Goal: Information Seeking & Learning: Check status

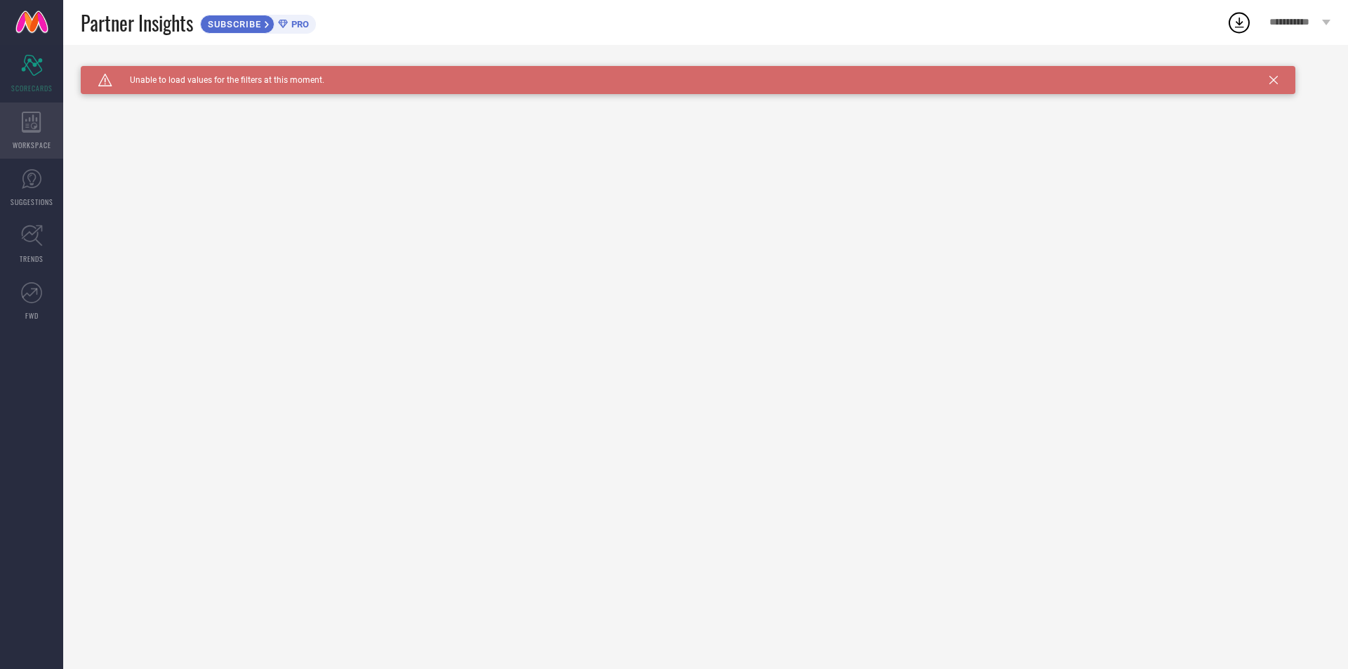
click at [46, 136] on div "WORKSPACE" at bounding box center [31, 131] width 63 height 56
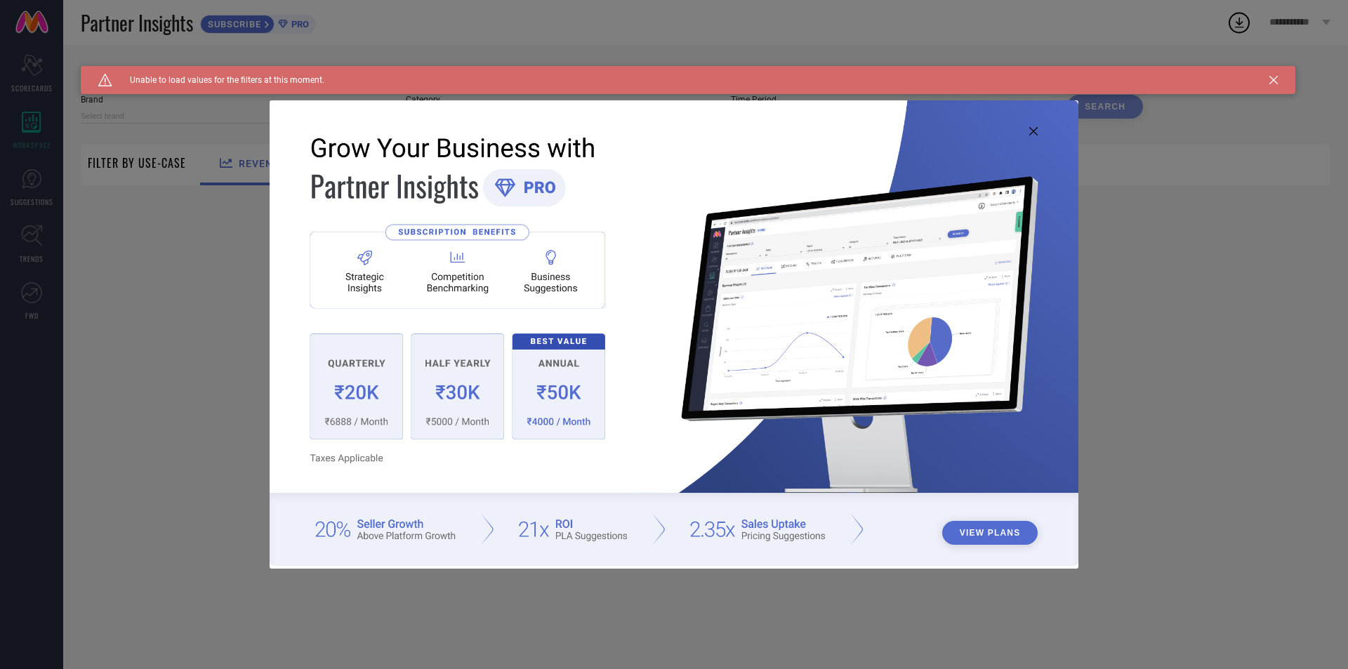
click at [34, 70] on div "View Plans" at bounding box center [674, 334] width 1348 height 669
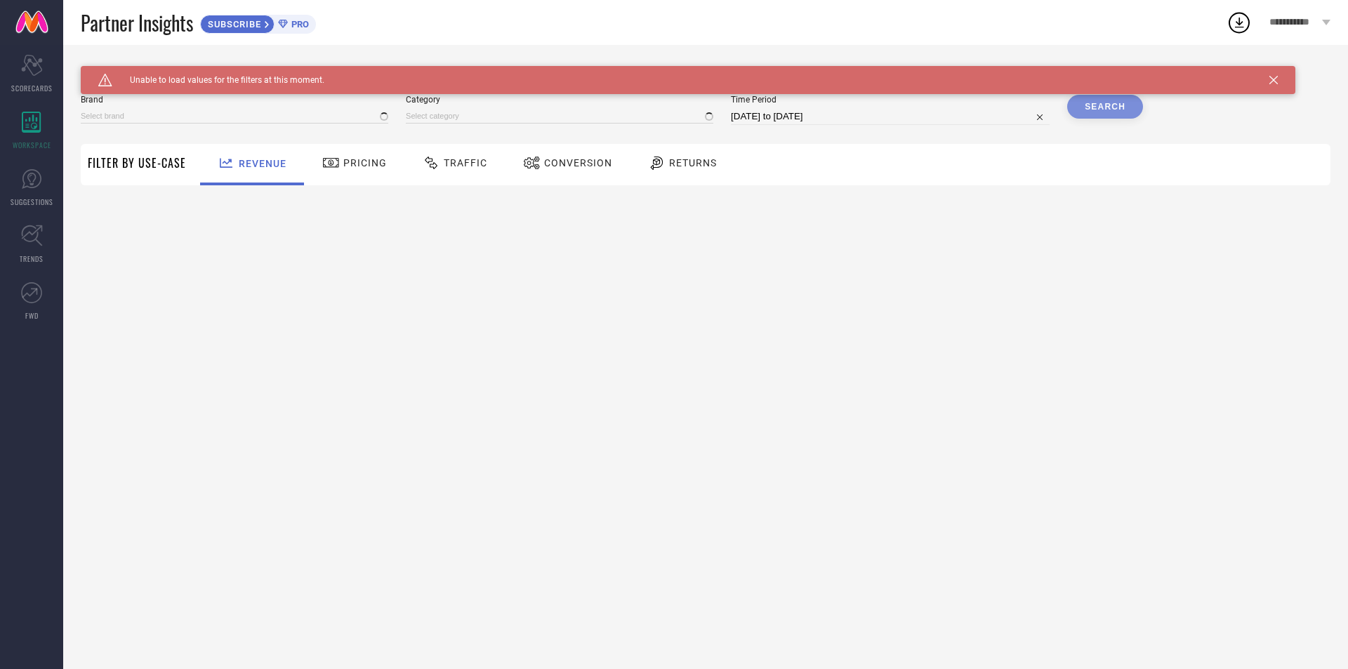
type input "1 STOP FASHION"
type input "All"
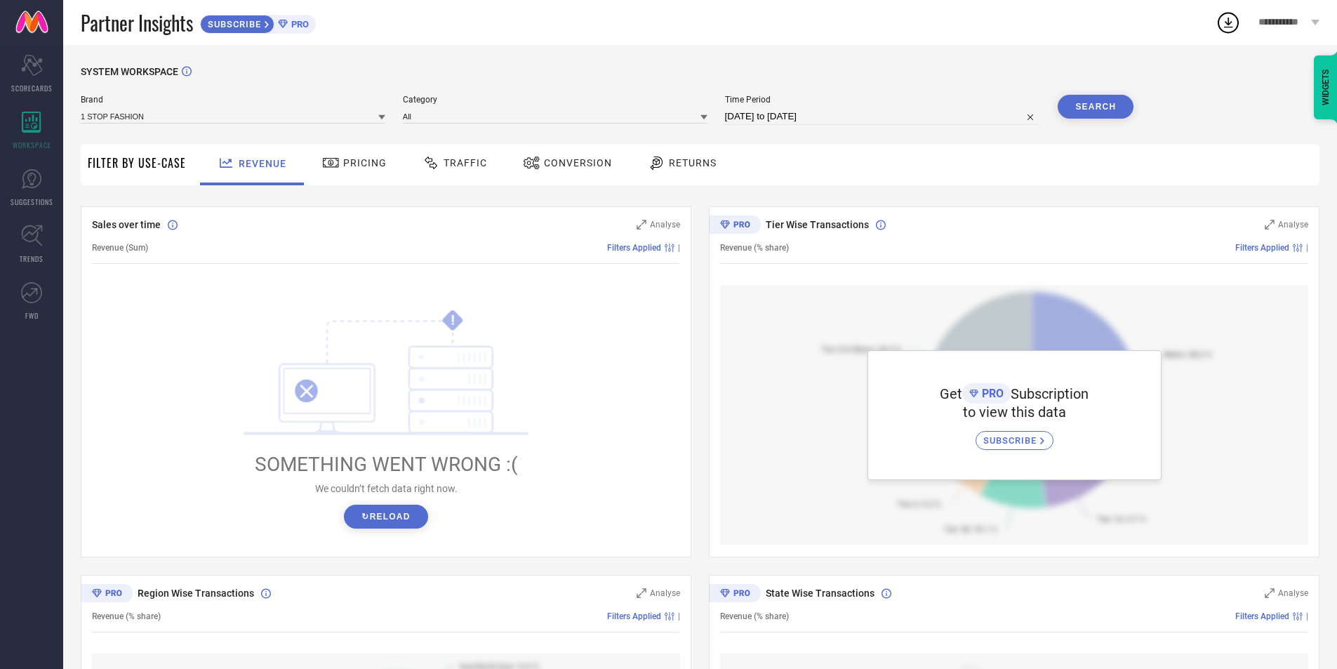
click at [275, 25] on div "SUBSCRIBE" at bounding box center [237, 24] width 74 height 19
click at [682, 165] on span "Returns" at bounding box center [693, 162] width 48 height 11
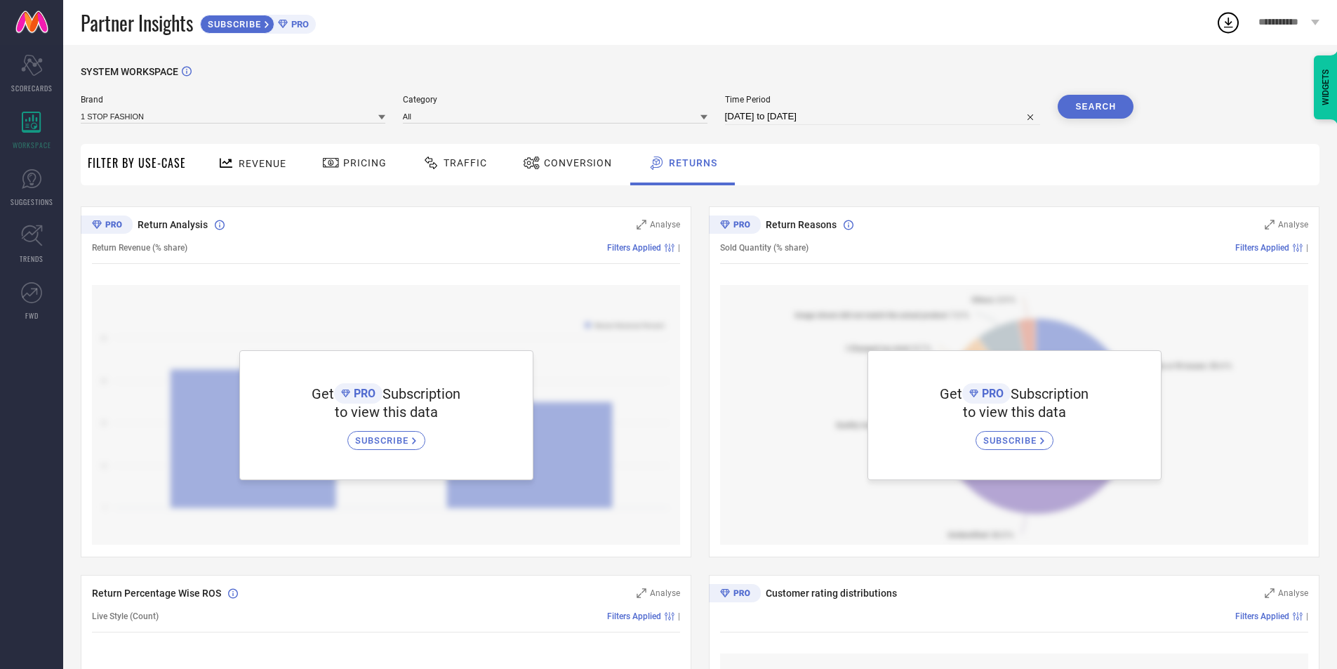
click at [575, 160] on span "Conversion" at bounding box center [578, 162] width 68 height 11
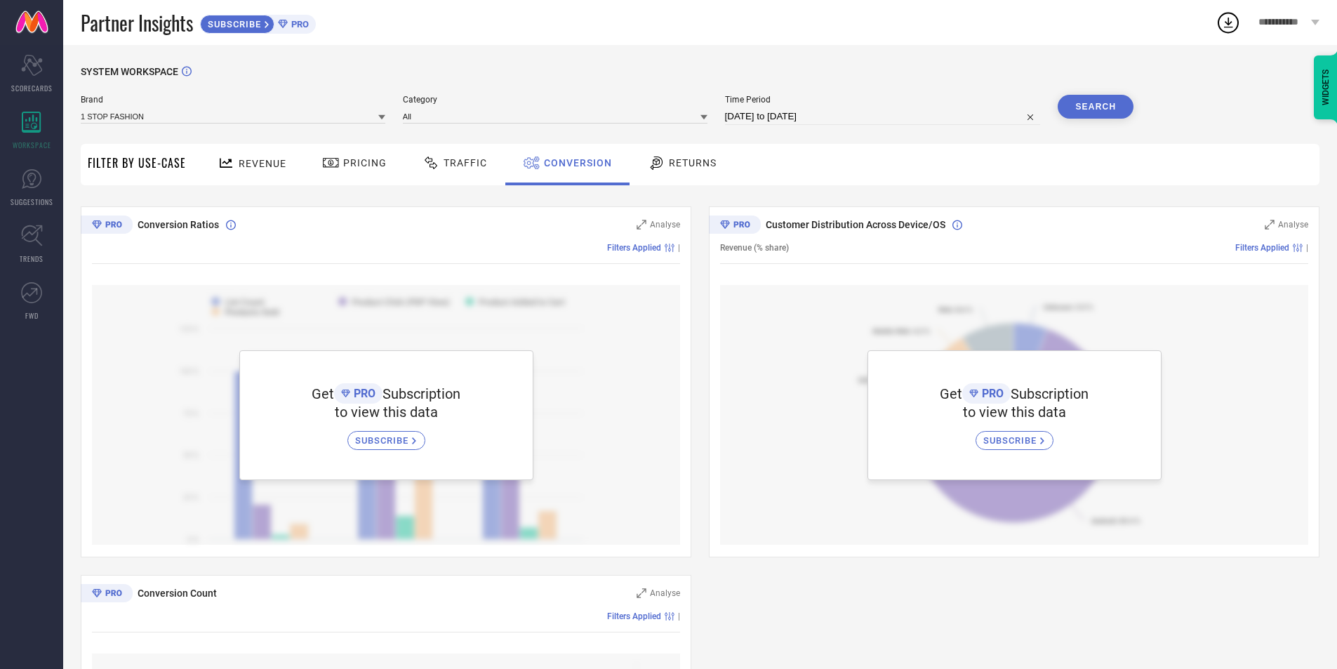
click at [463, 172] on div "Traffic" at bounding box center [455, 163] width 72 height 24
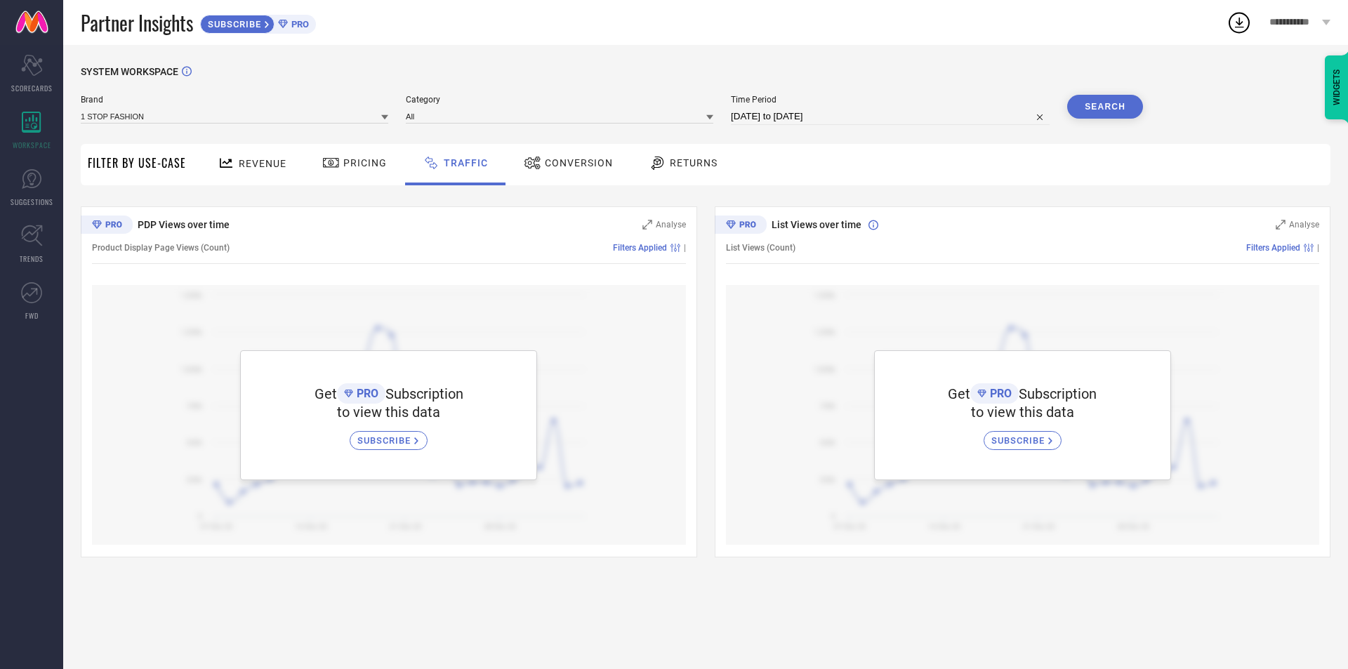
click at [330, 170] on icon at bounding box center [331, 162] width 18 height 17
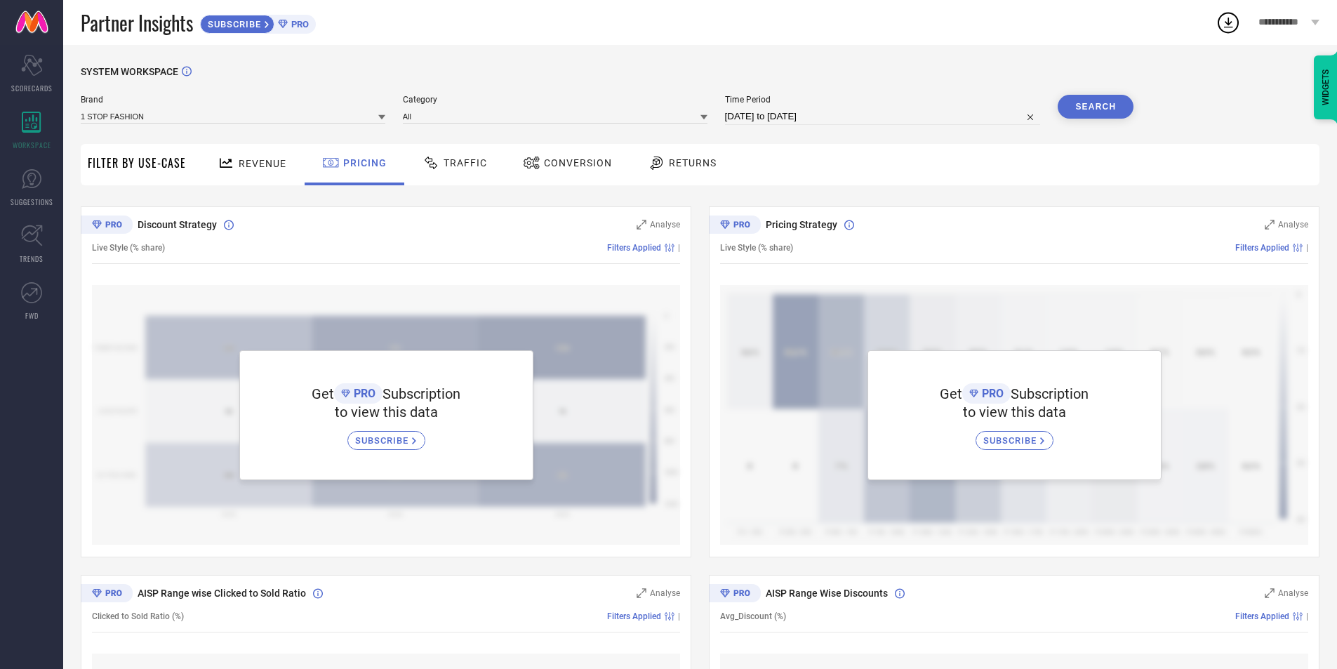
click at [240, 170] on div "Revenue" at bounding box center [252, 163] width 76 height 25
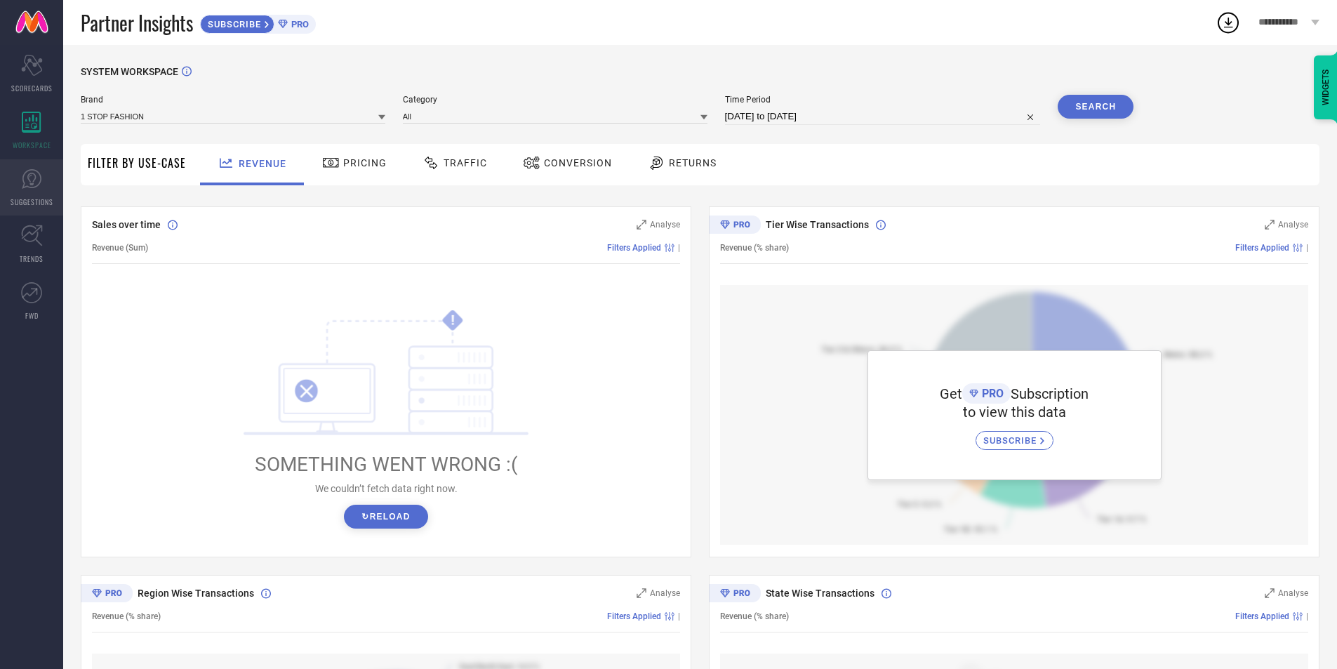
click at [40, 187] on icon at bounding box center [31, 178] width 21 height 21
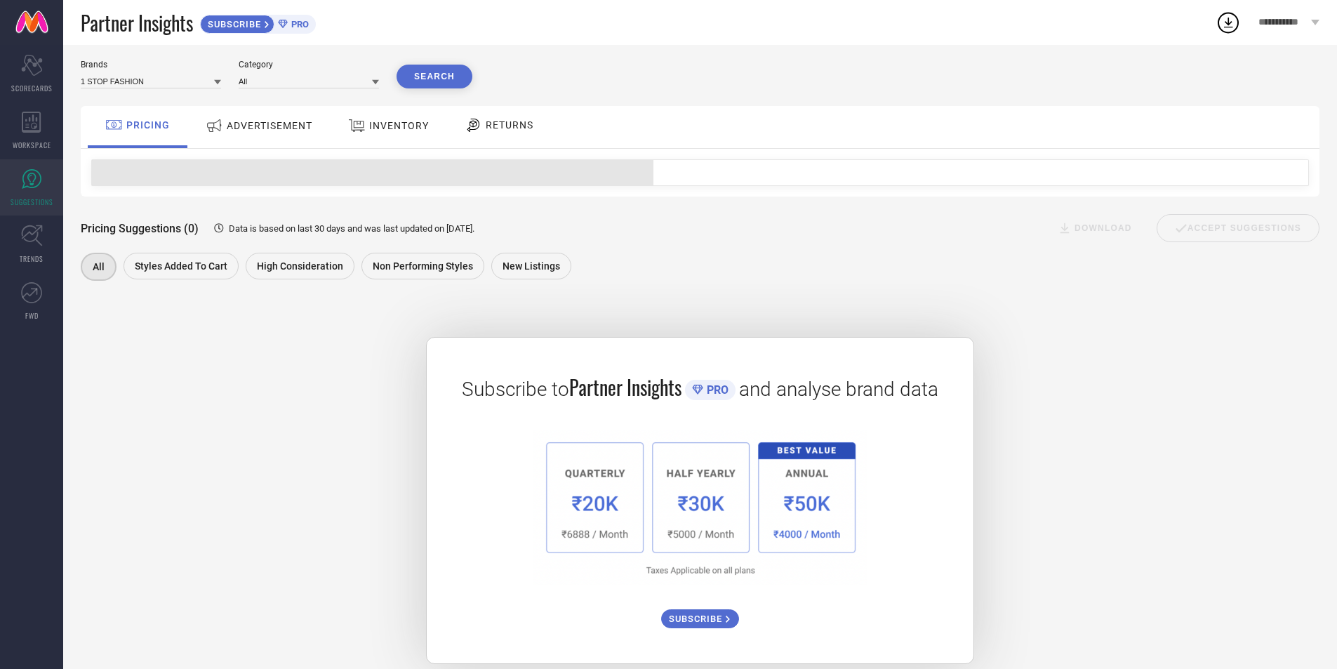
scroll to position [54, 0]
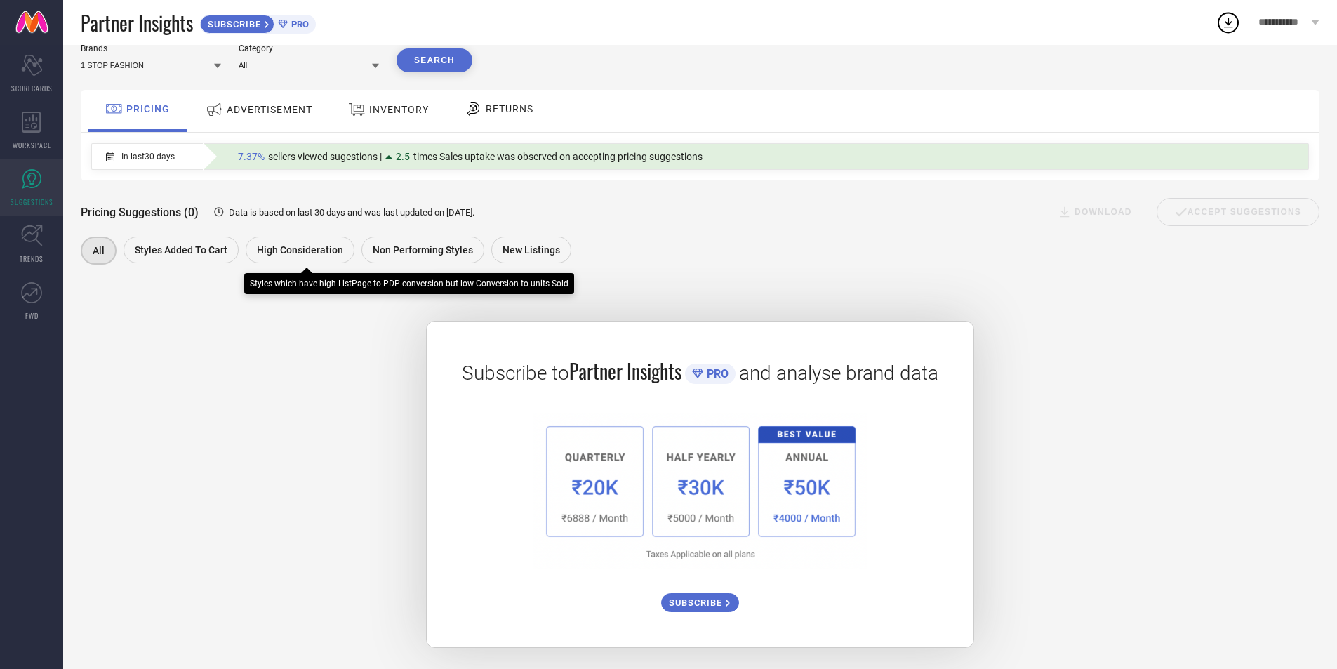
click at [253, 238] on div "High Consideration" at bounding box center [300, 250] width 109 height 27
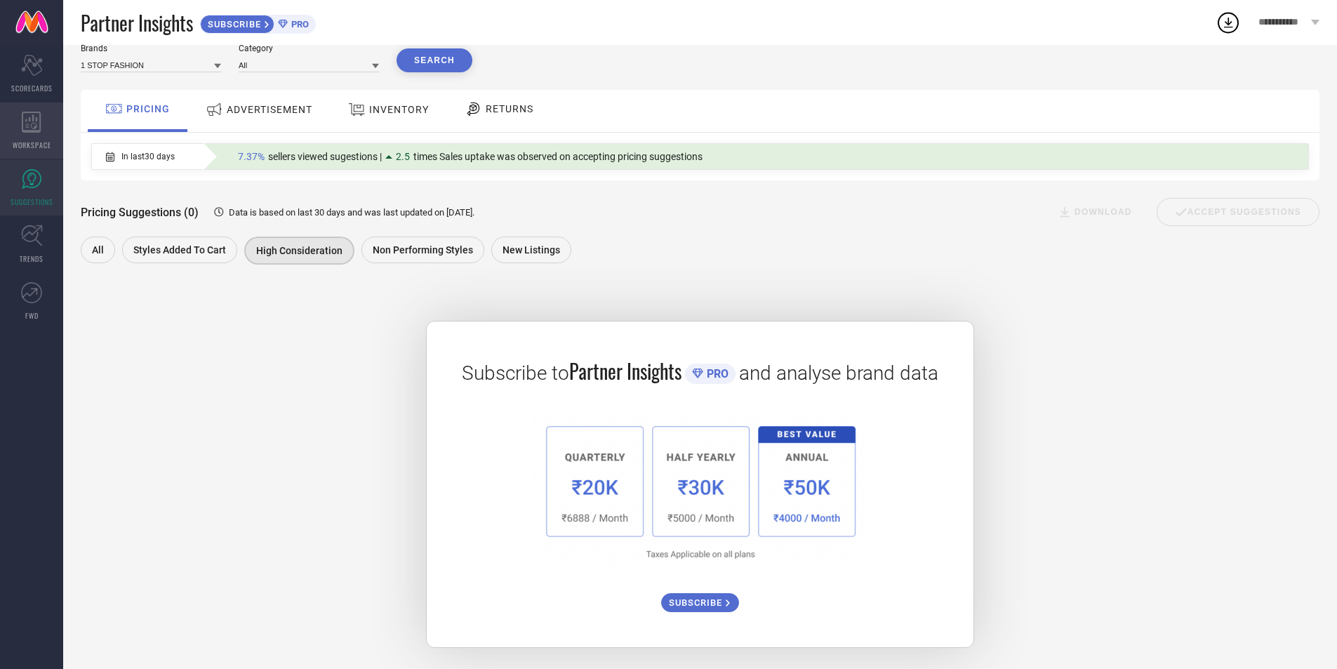
click at [38, 131] on icon at bounding box center [31, 122] width 19 height 21
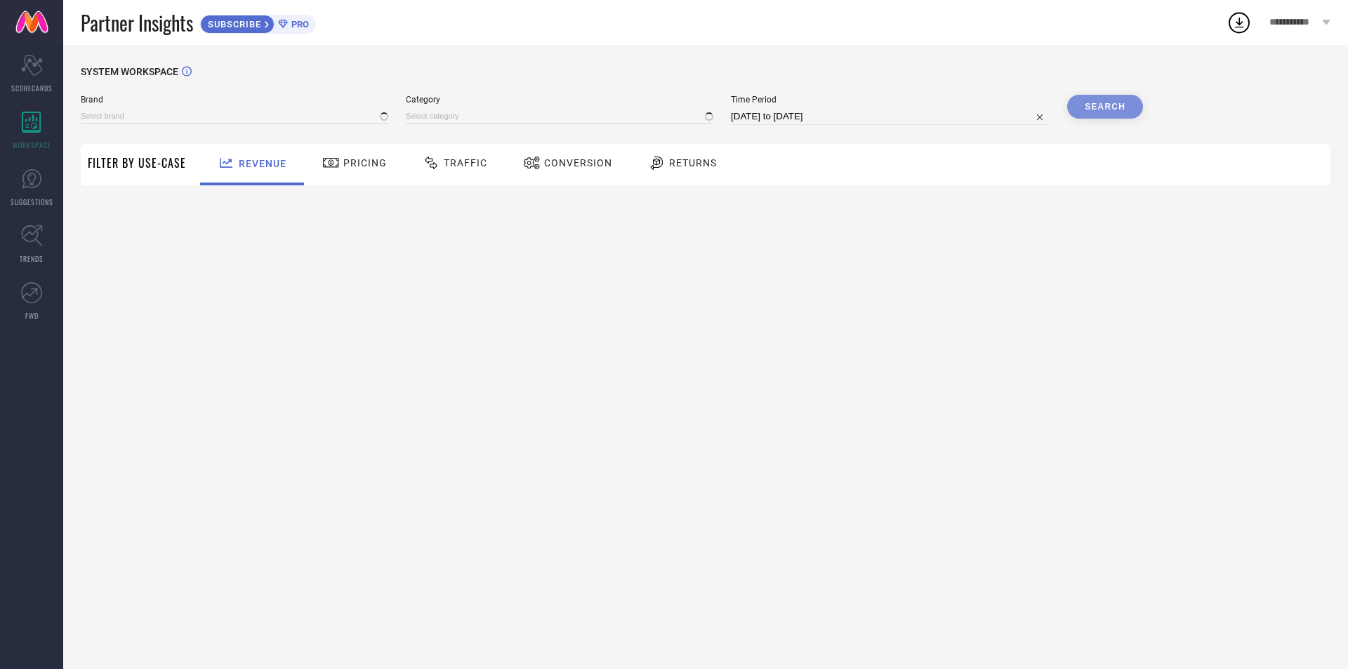
type input "1 STOP FASHION"
type input "All"
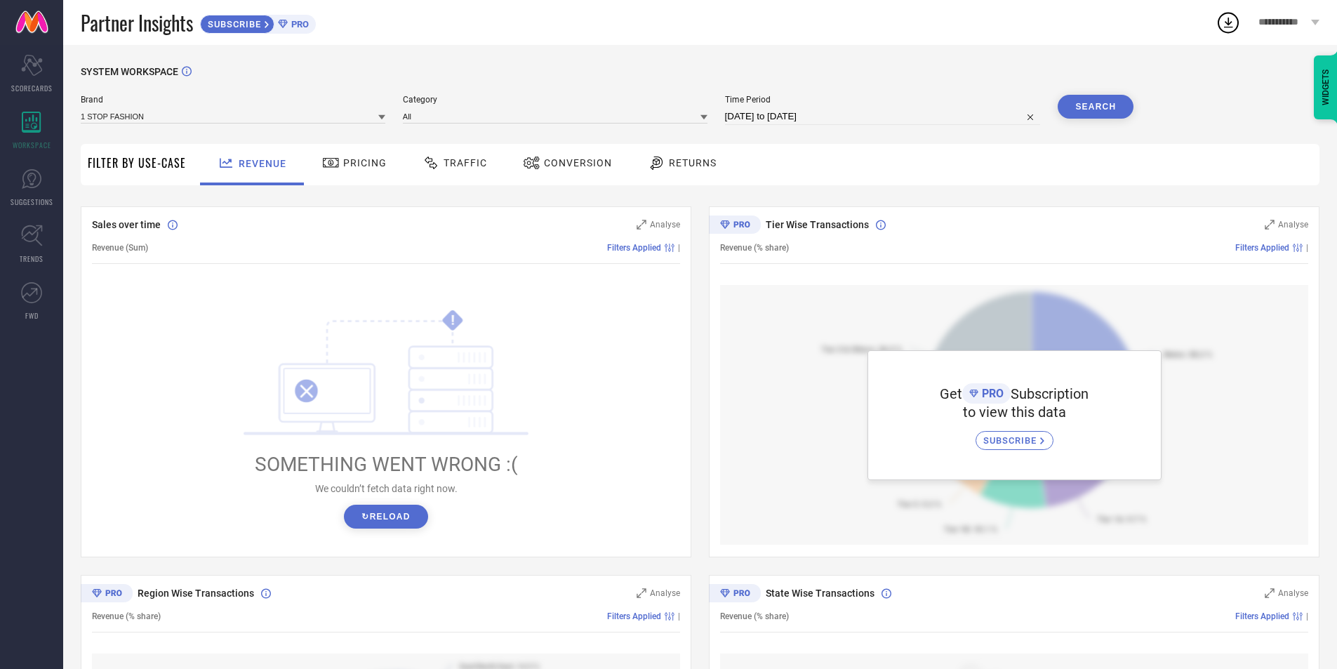
click at [687, 178] on div "Returns" at bounding box center [682, 164] width 104 height 41
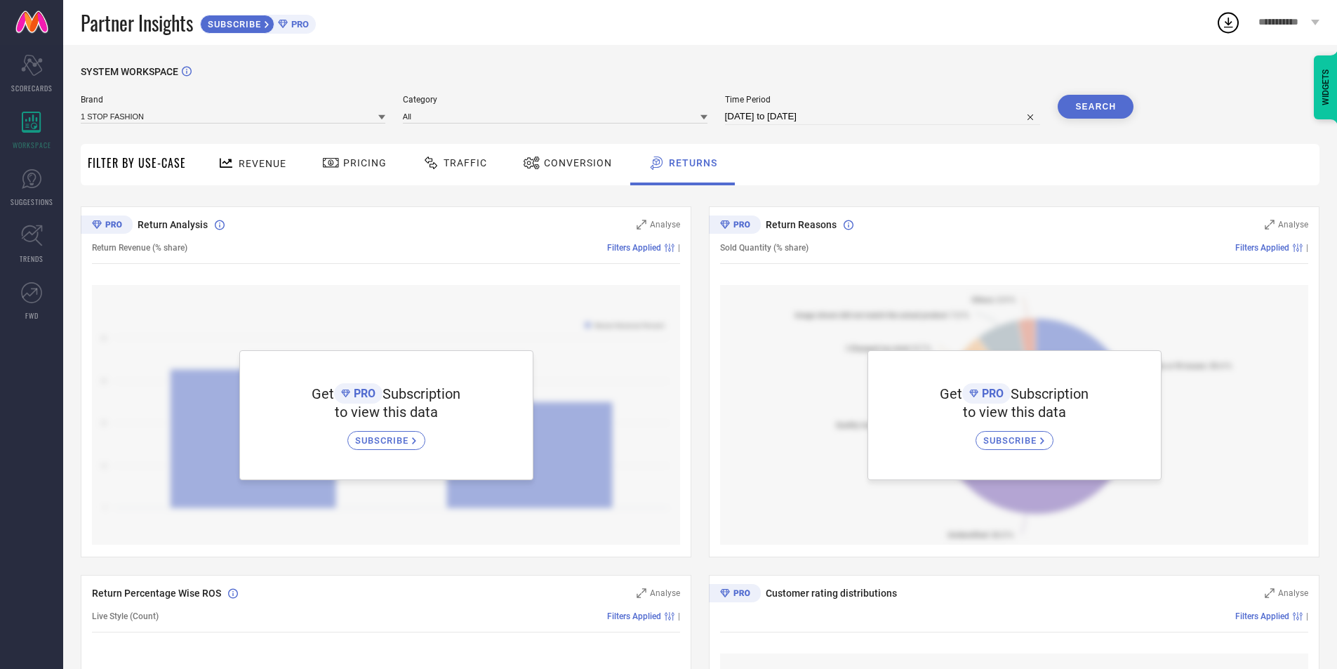
click at [585, 173] on div "Conversion" at bounding box center [568, 163] width 96 height 24
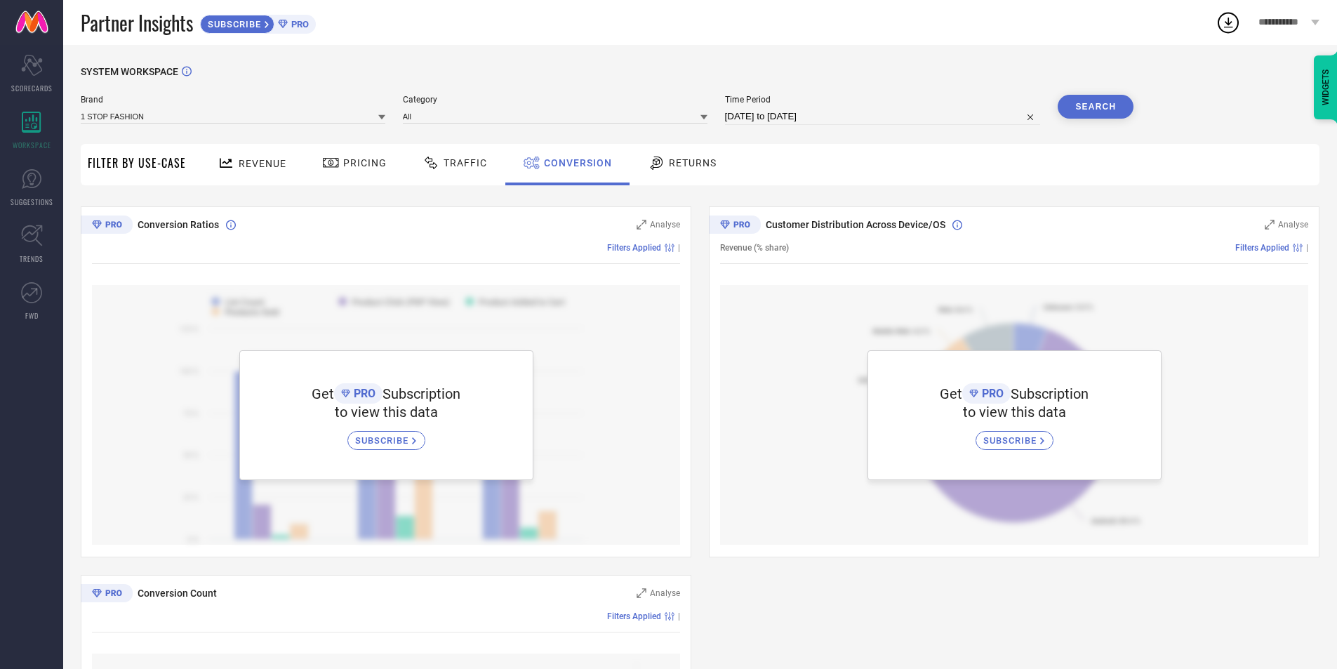
click at [446, 173] on div "Traffic" at bounding box center [455, 163] width 72 height 24
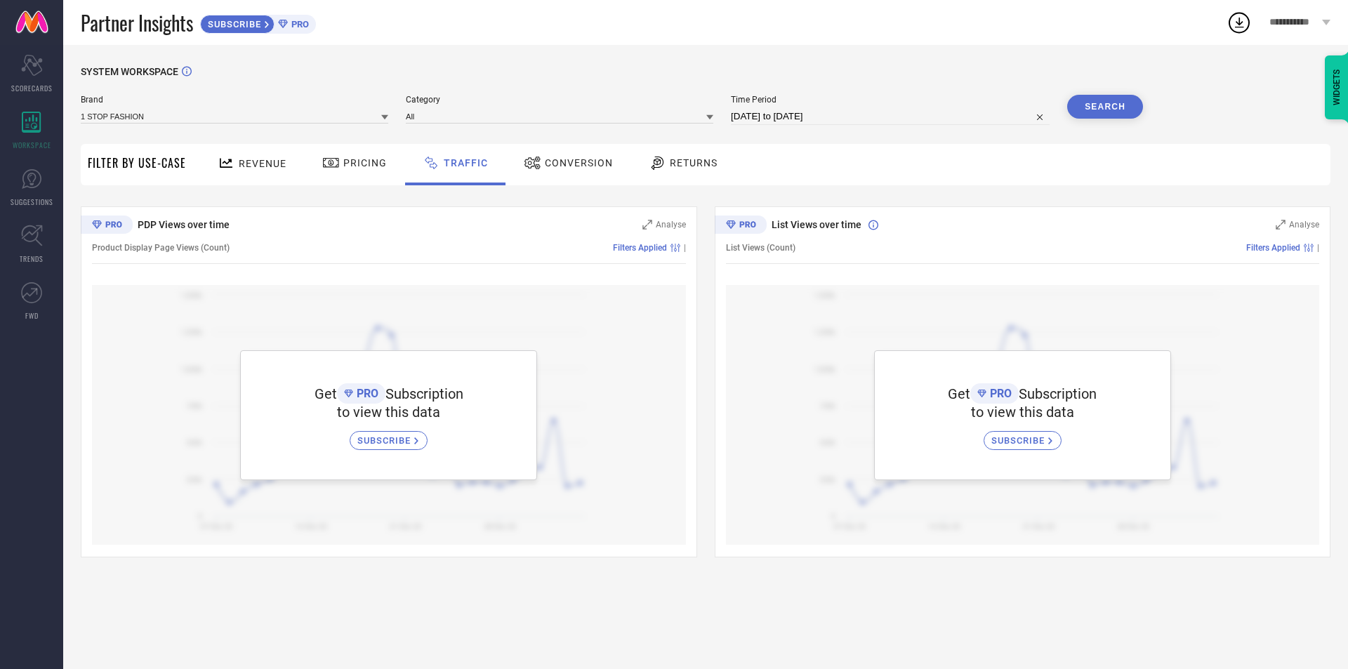
click at [338, 162] on div at bounding box center [332, 162] width 21 height 17
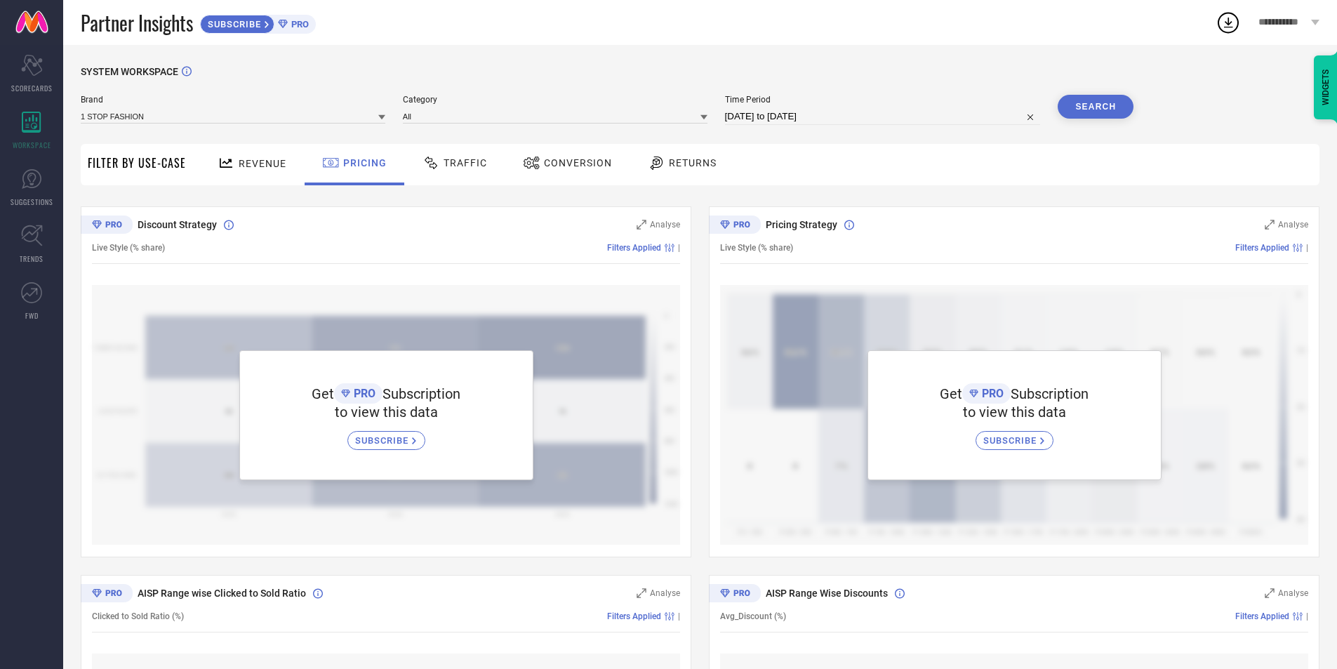
click at [272, 166] on span "Revenue" at bounding box center [263, 163] width 48 height 11
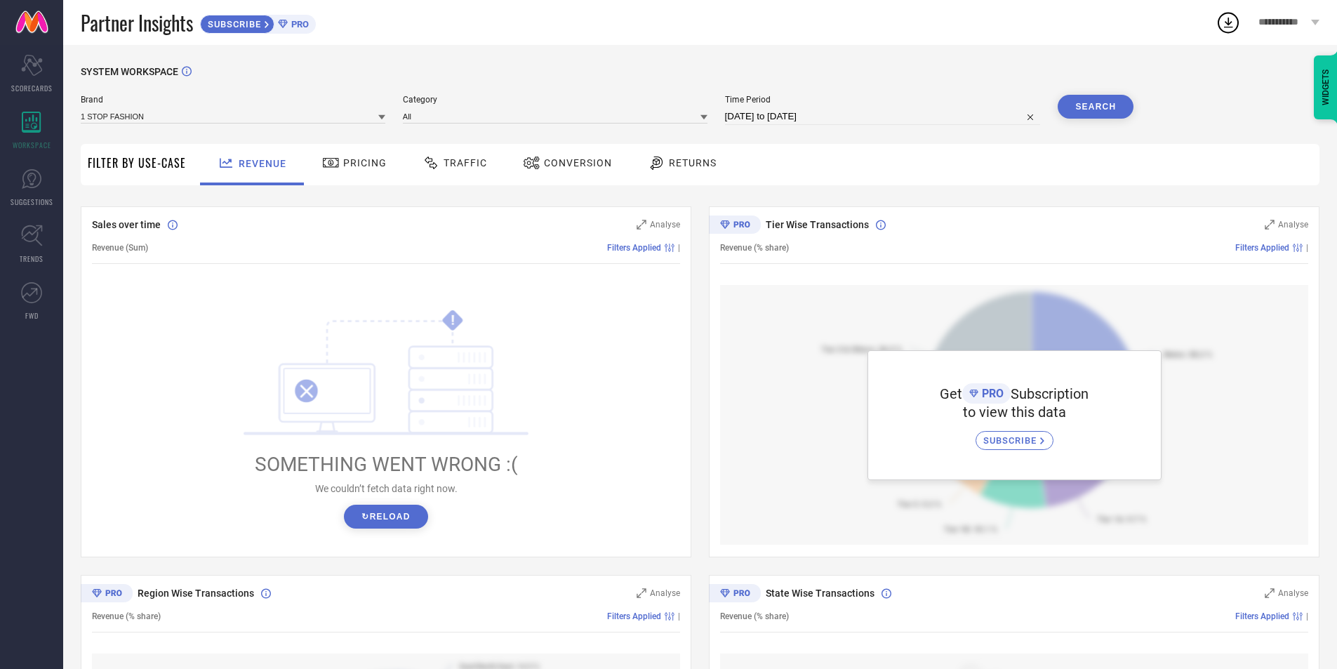
click at [675, 161] on span "Returns" at bounding box center [693, 162] width 48 height 11
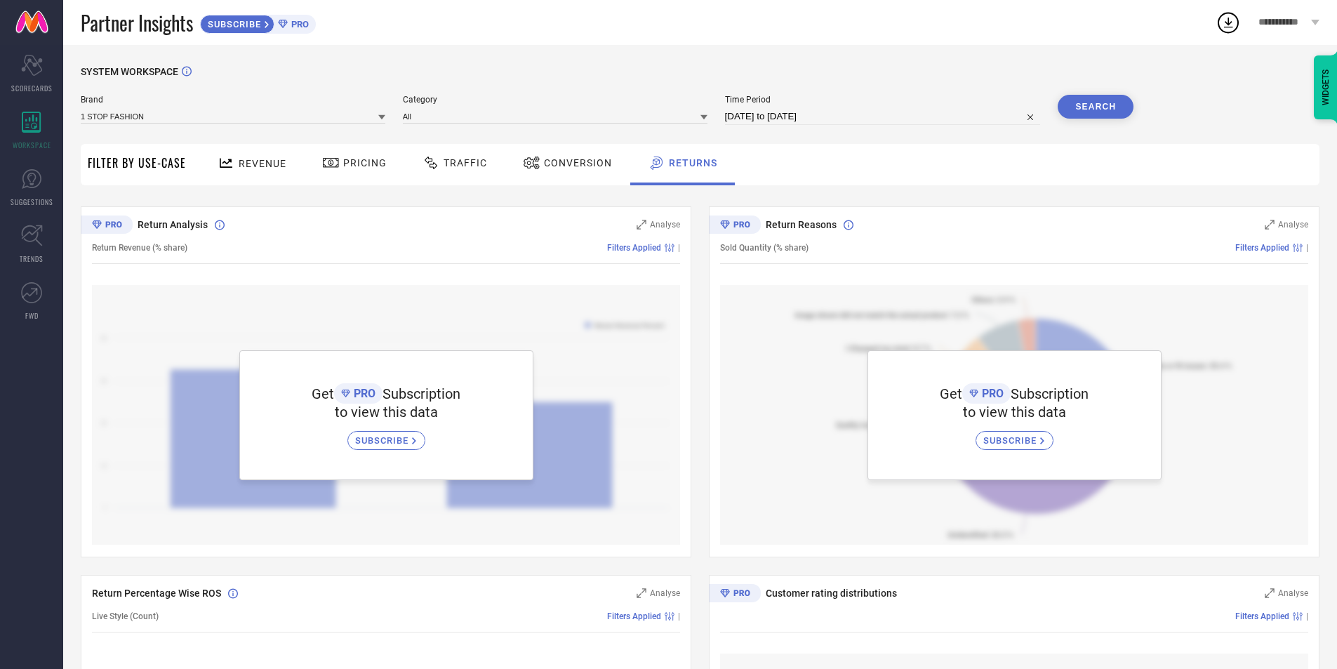
click at [593, 171] on div "Conversion" at bounding box center [568, 163] width 96 height 24
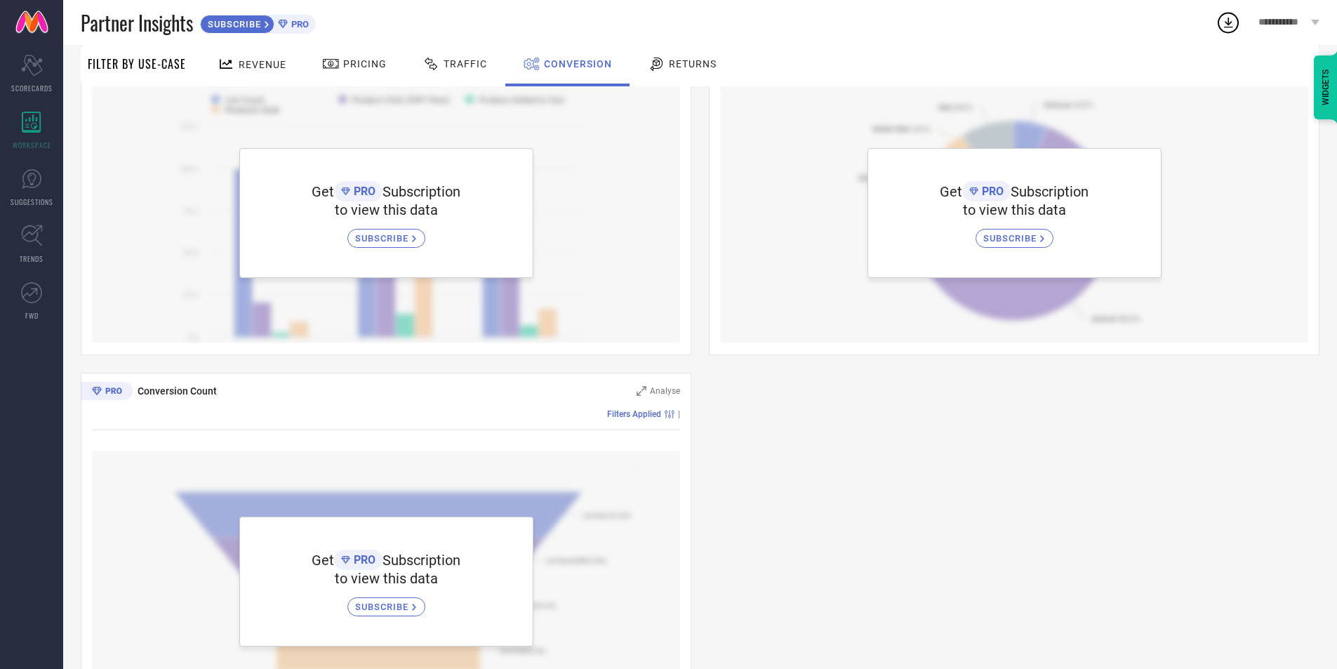
scroll to position [279, 0]
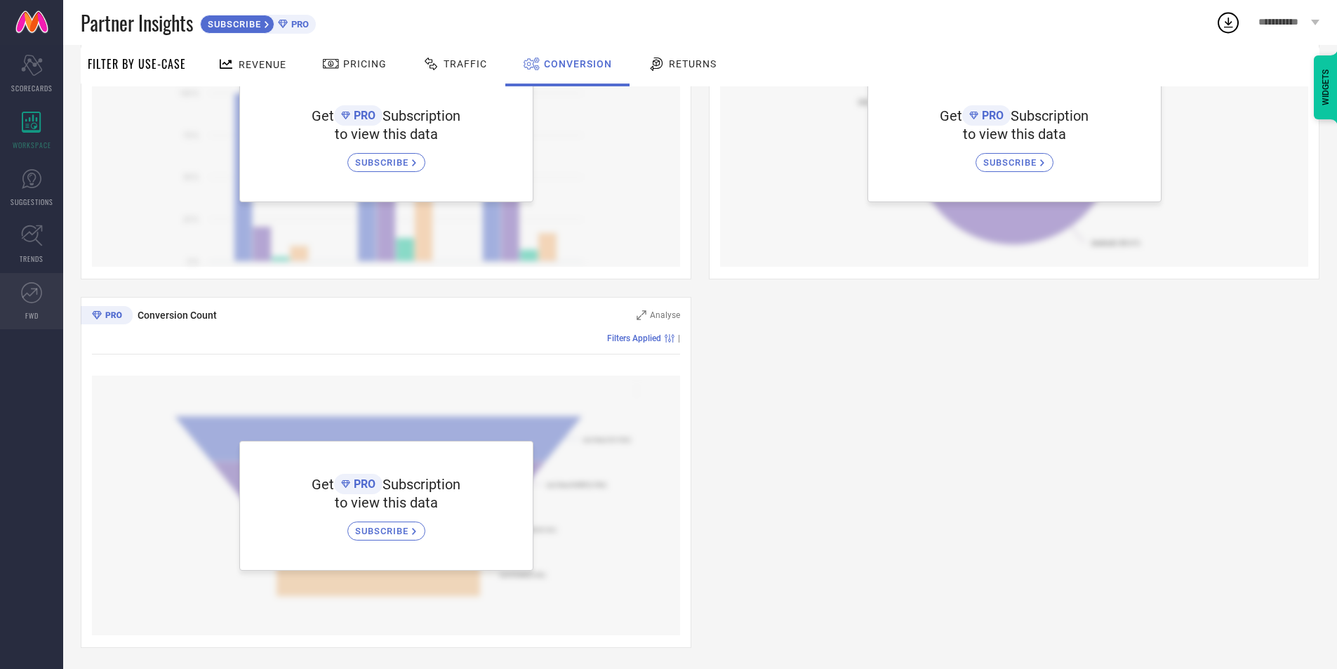
click at [46, 306] on link "FWD" at bounding box center [31, 301] width 63 height 56
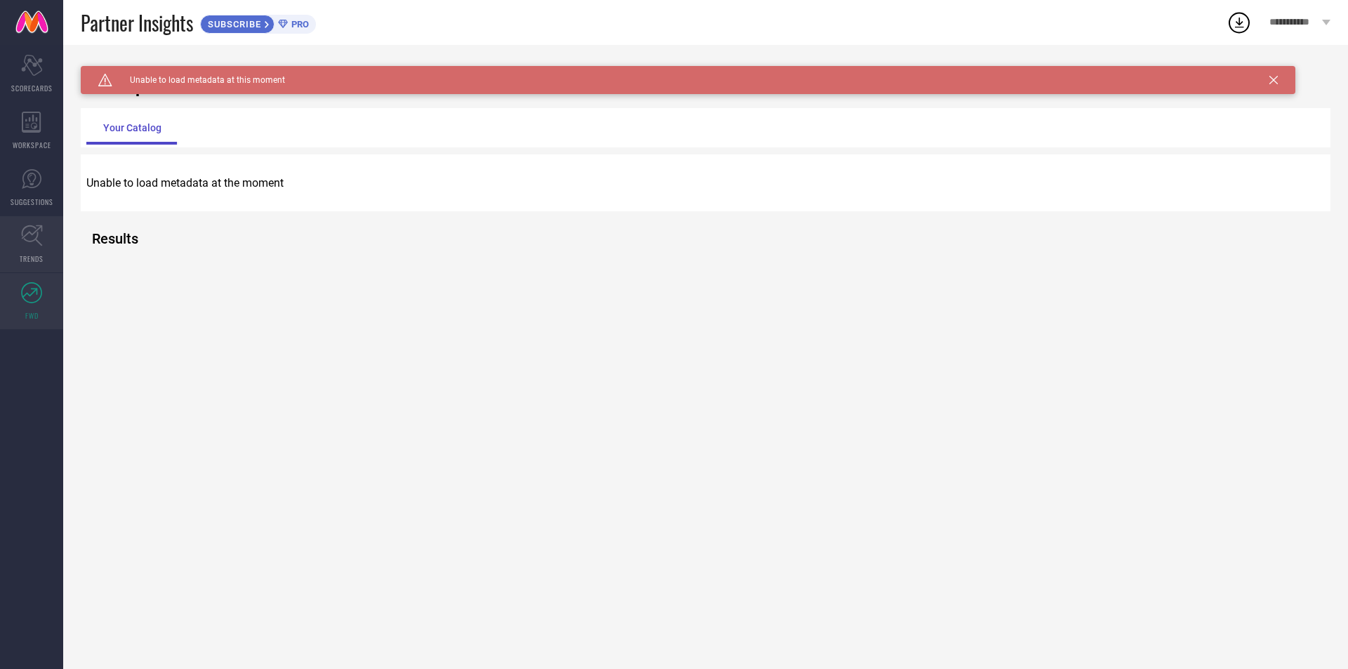
click at [39, 243] on icon at bounding box center [31, 235] width 21 height 21
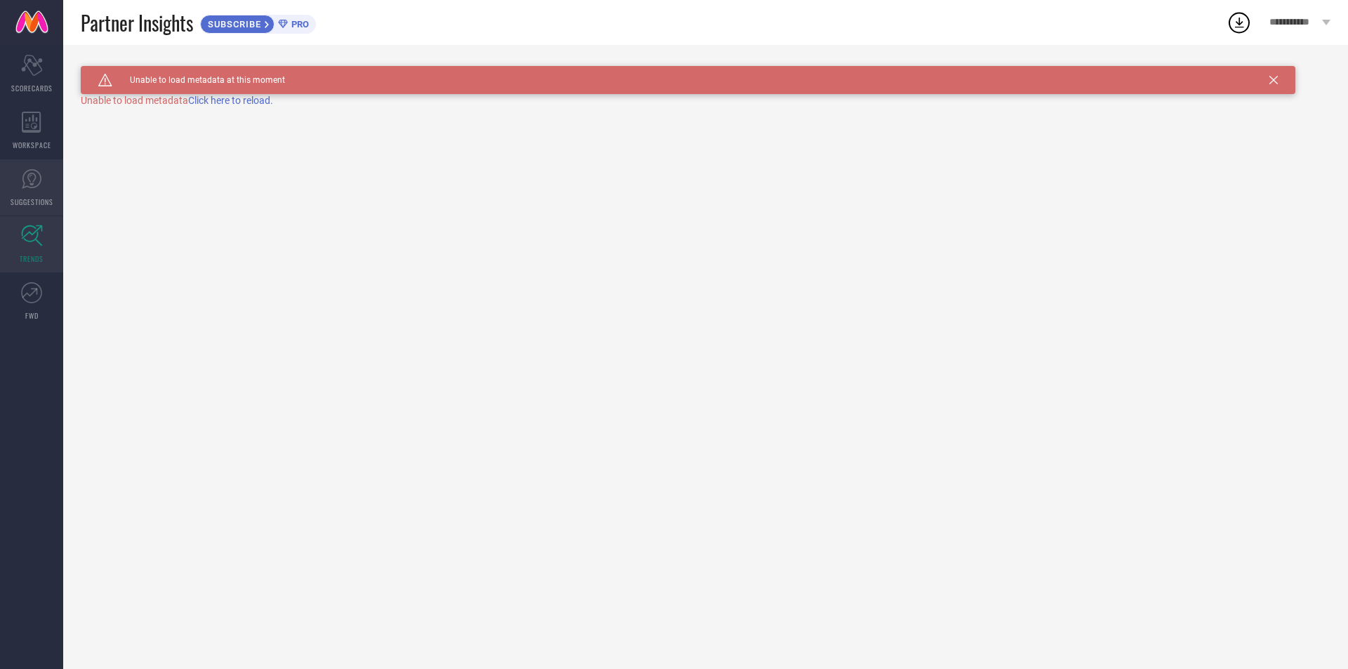
click at [40, 177] on icon at bounding box center [31, 178] width 21 height 21
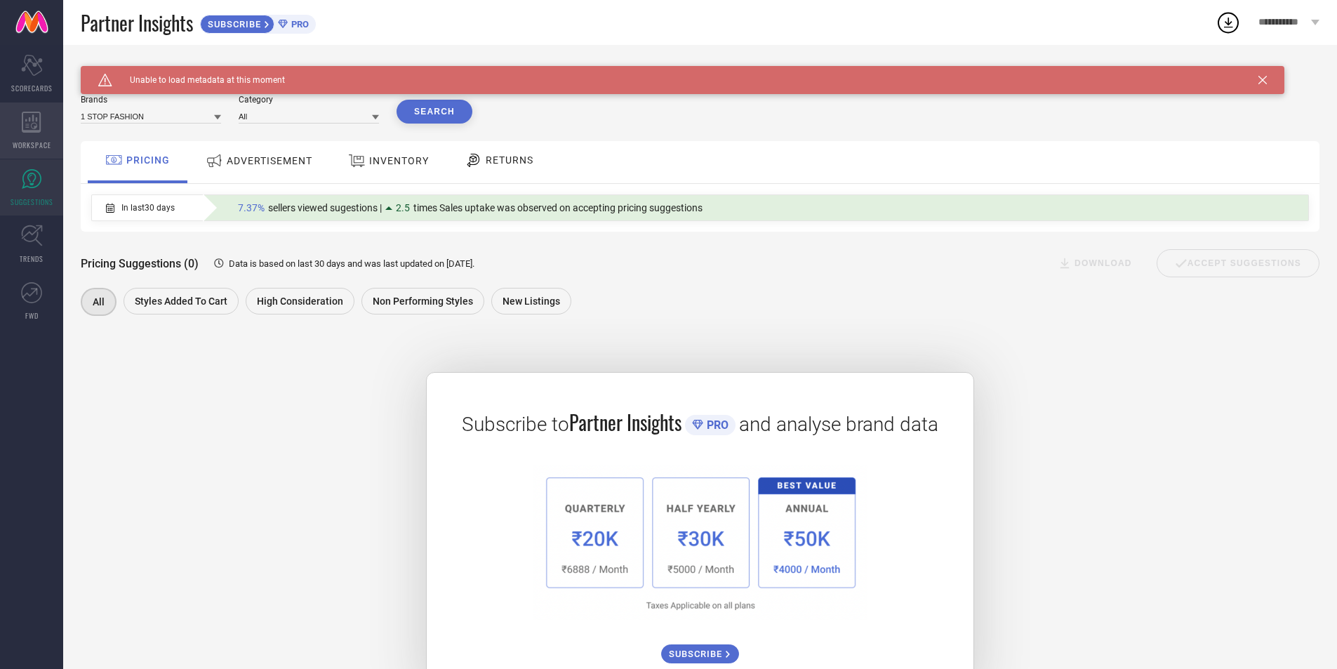
click at [27, 131] on icon at bounding box center [31, 122] width 19 height 21
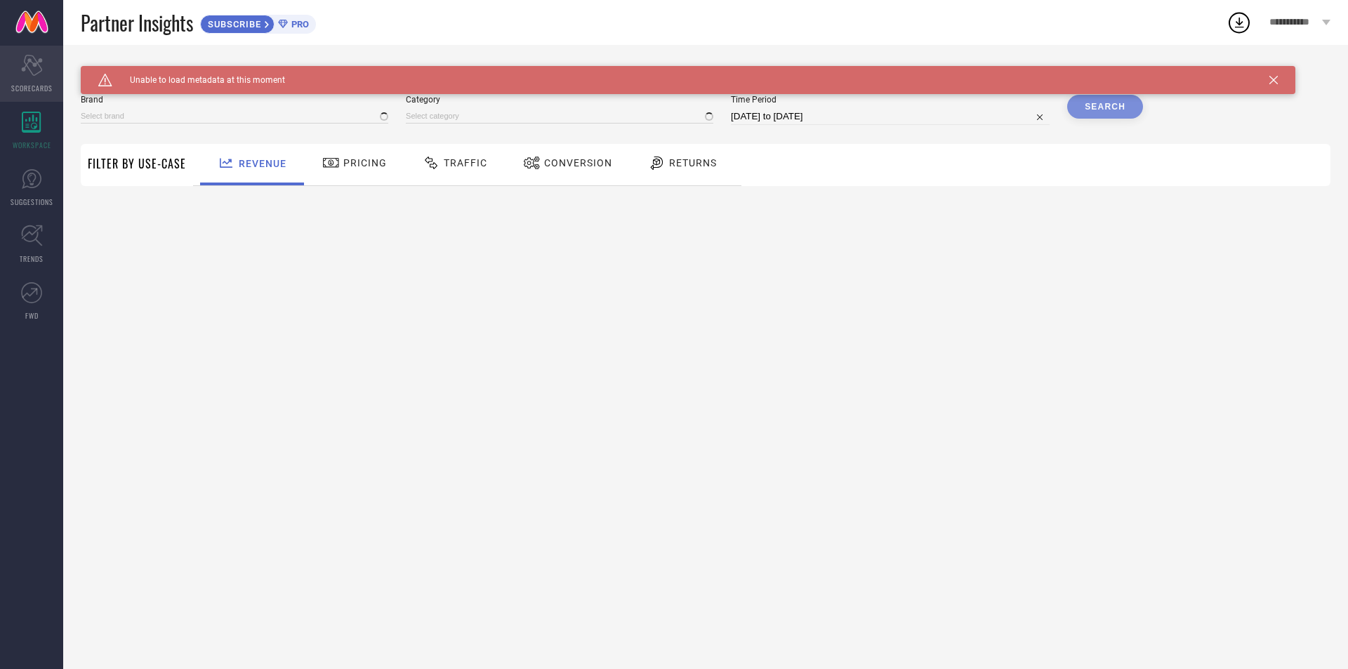
click at [26, 77] on div "Scorecard SCORECARDS" at bounding box center [31, 74] width 63 height 56
